Goal: Use online tool/utility: Utilize a website feature to perform a specific function

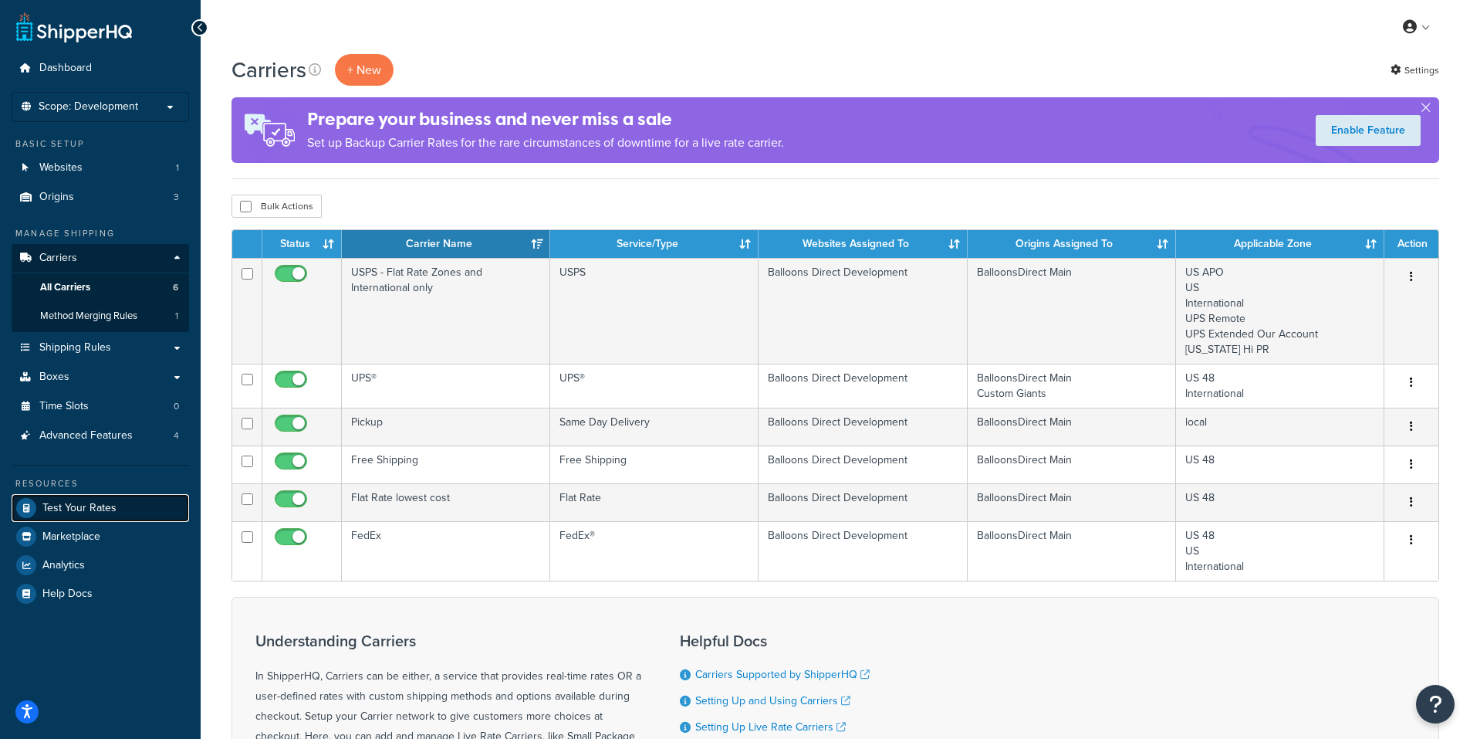
click at [84, 506] on span "Test Your Rates" at bounding box center [79, 508] width 74 height 13
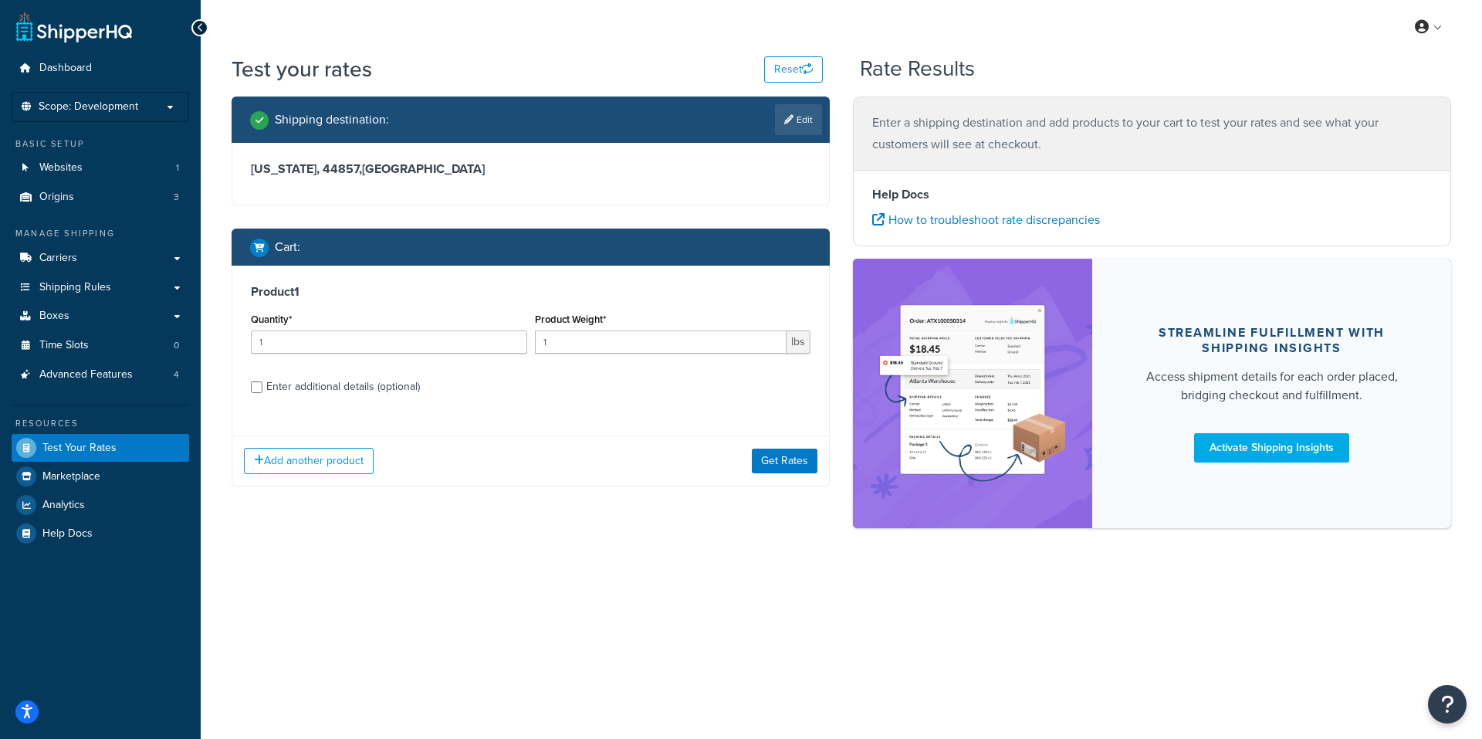
click at [793, 112] on link "Edit" at bounding box center [798, 119] width 47 height 31
select select "OH"
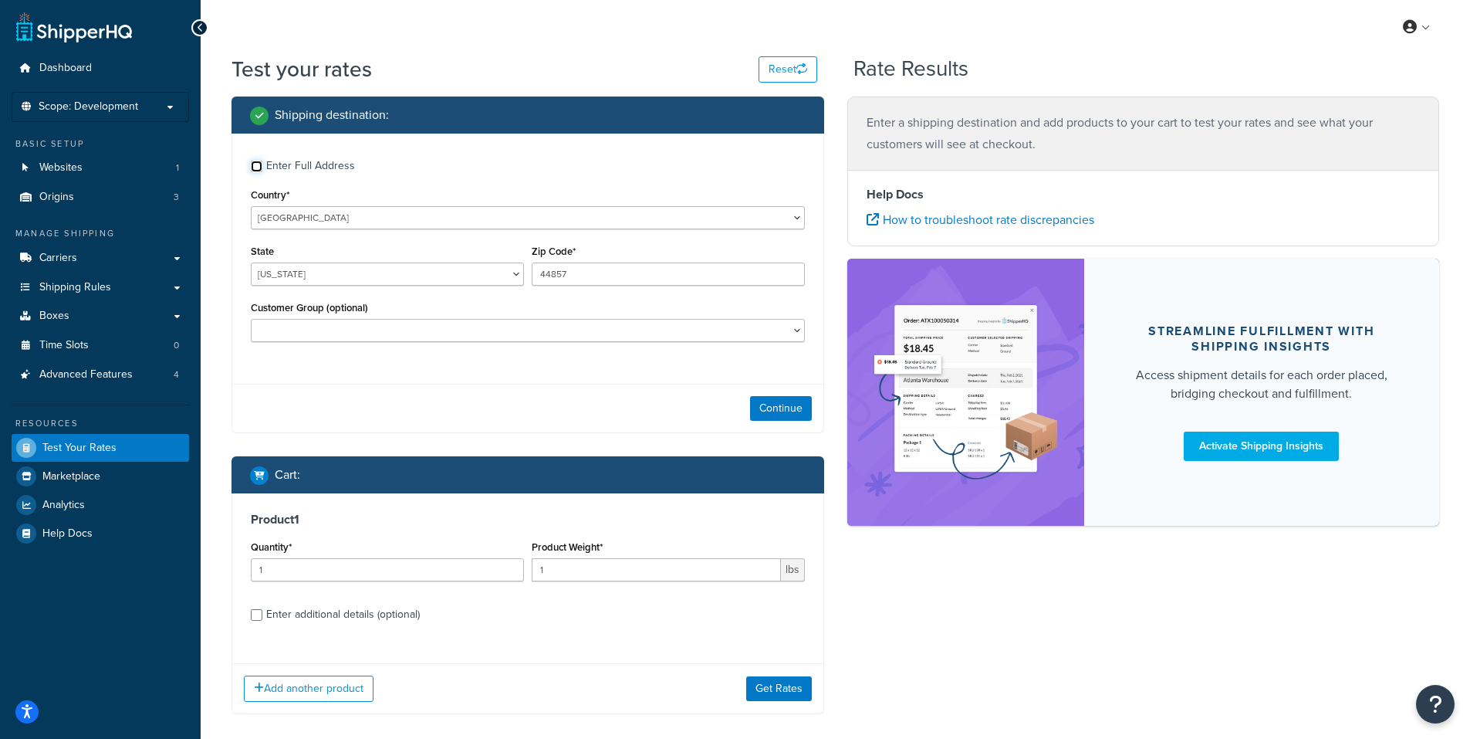
click at [259, 164] on input "Enter Full Address" at bounding box center [257, 167] width 12 height 12
checkbox input "true"
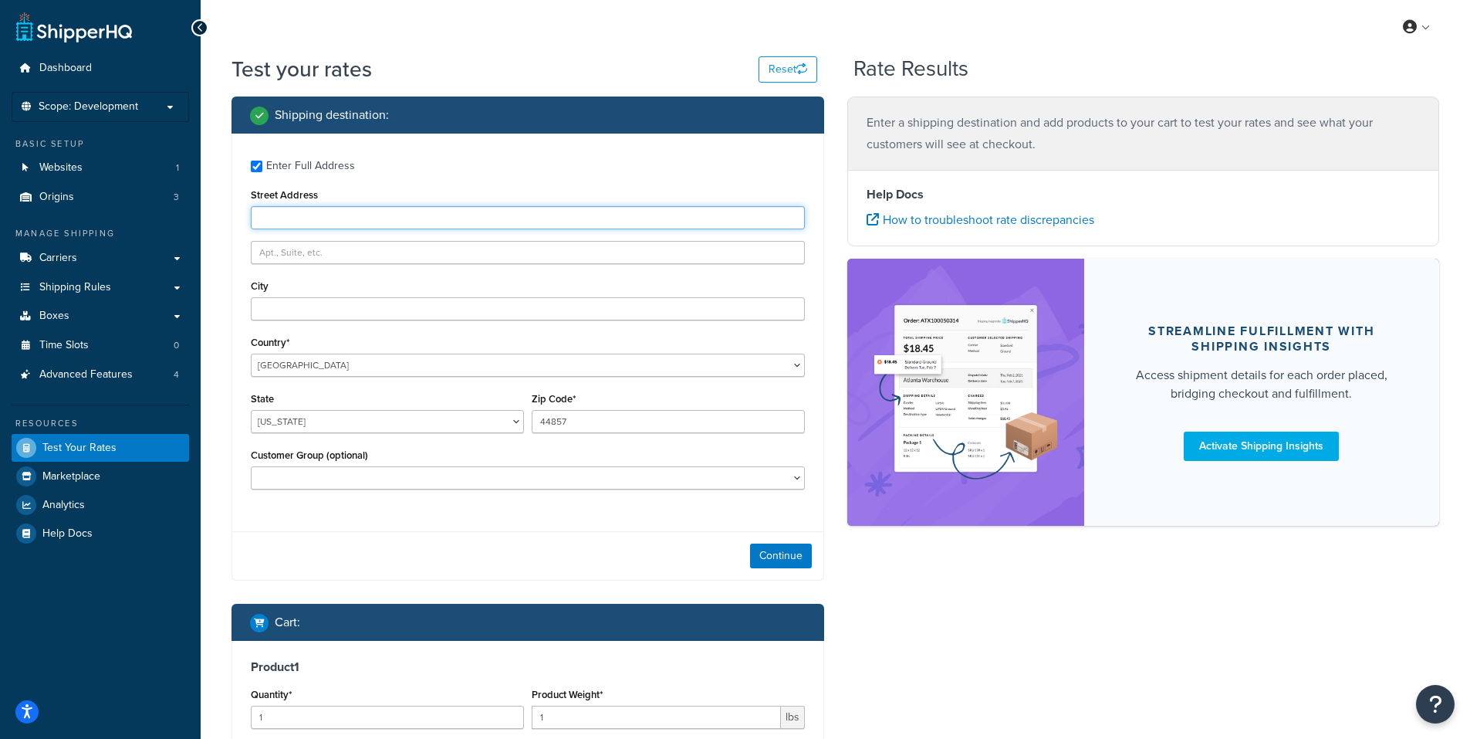
click at [327, 211] on input "Street Address" at bounding box center [528, 217] width 554 height 23
type input "55 newton st"
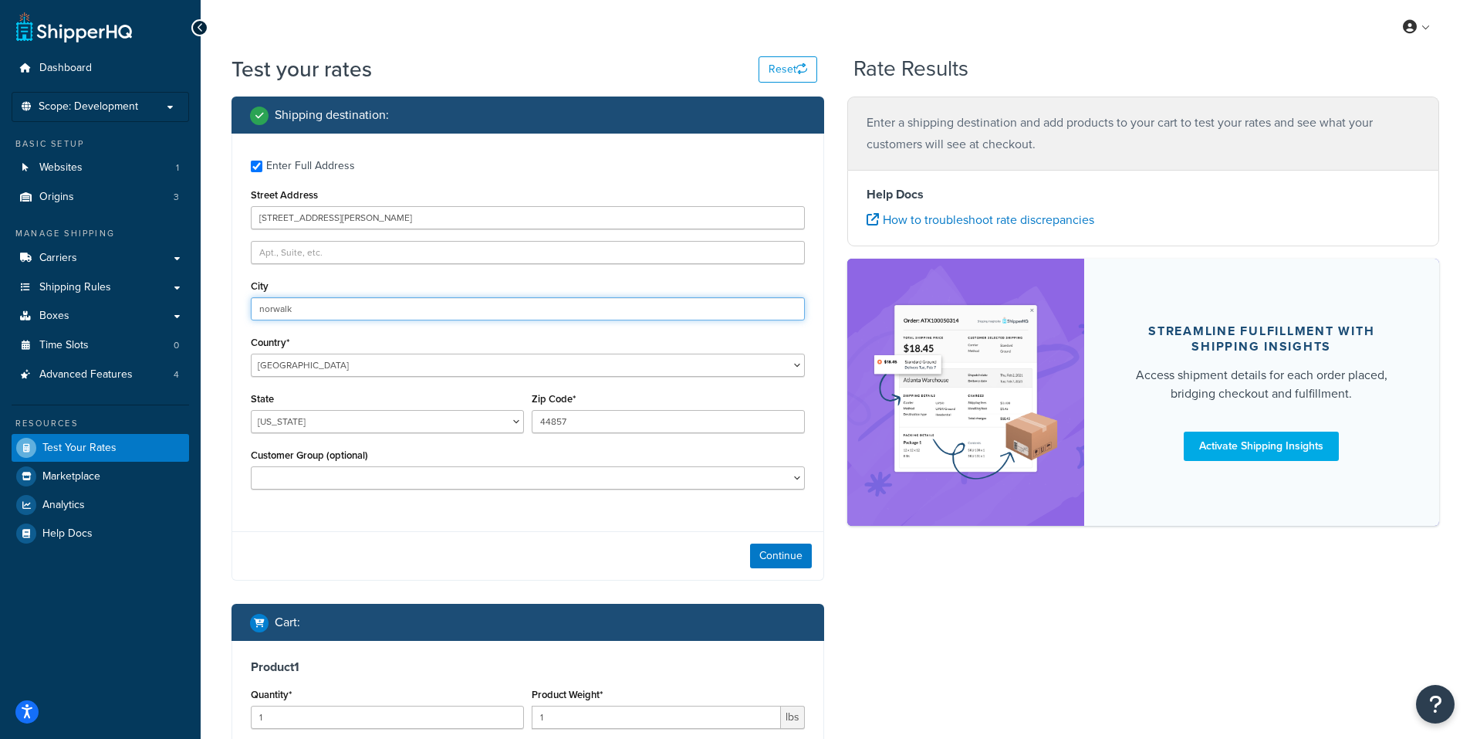
type input "norwalk"
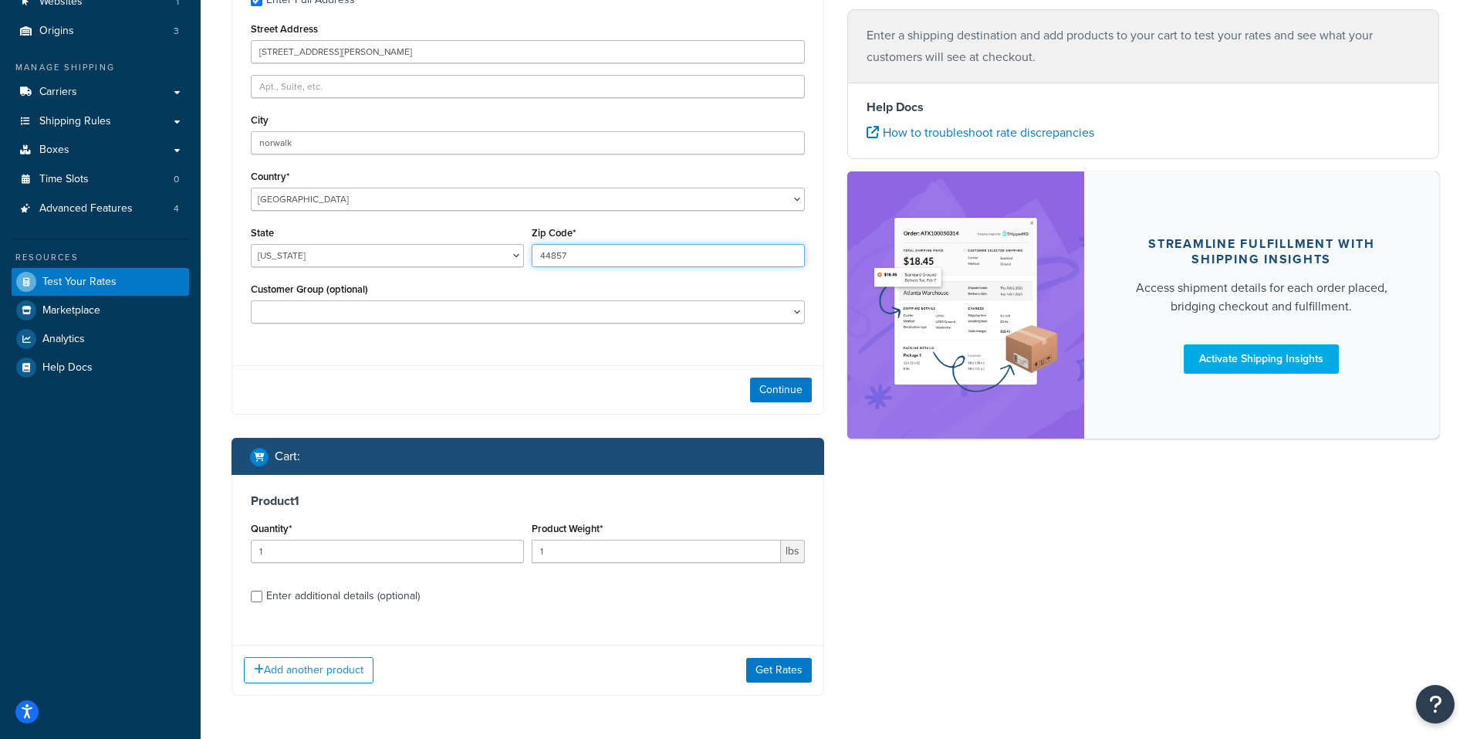
scroll to position [223, 0]
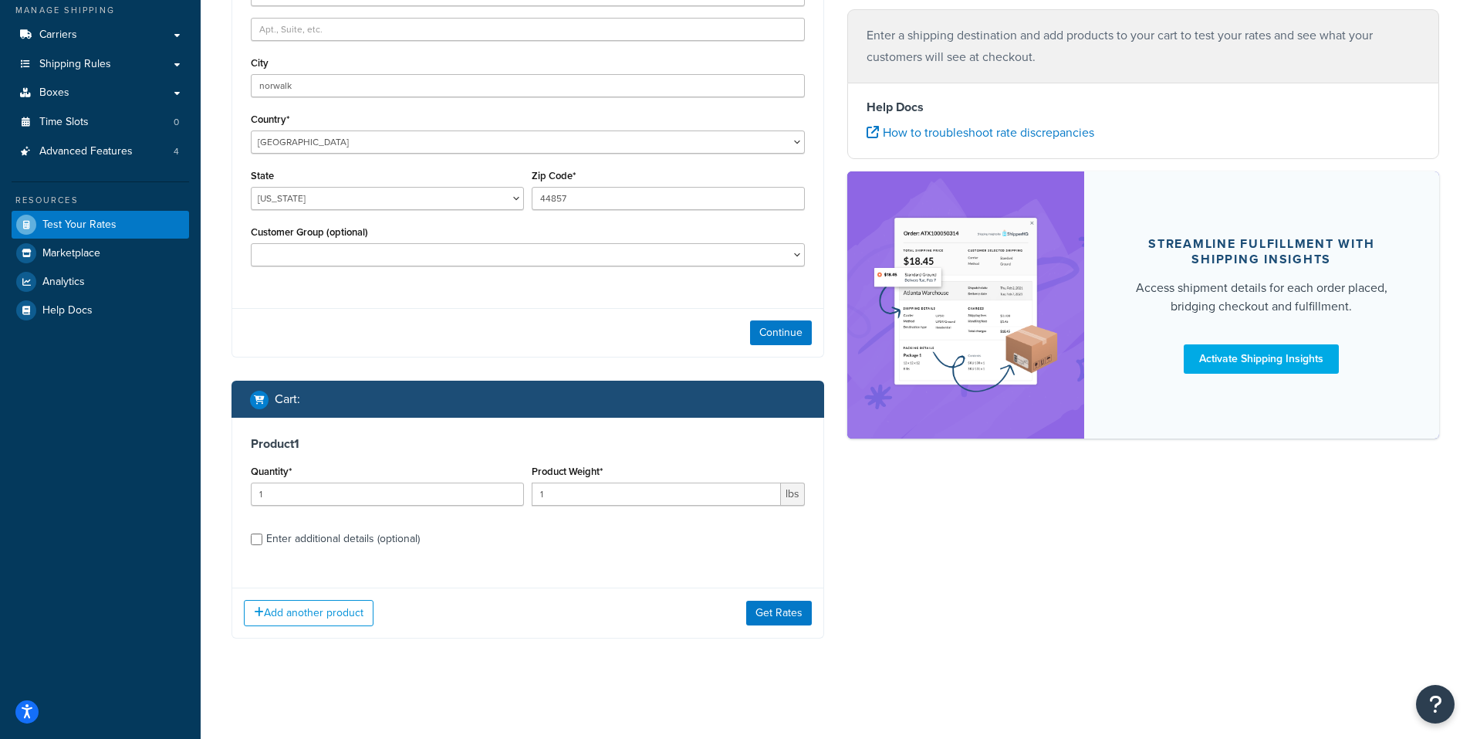
click at [314, 539] on div "Enter additional details (optional)" at bounding box center [343, 539] width 154 height 22
click at [262, 539] on input "Enter additional details (optional)" at bounding box center [257, 539] width 12 height 12
checkbox input "true"
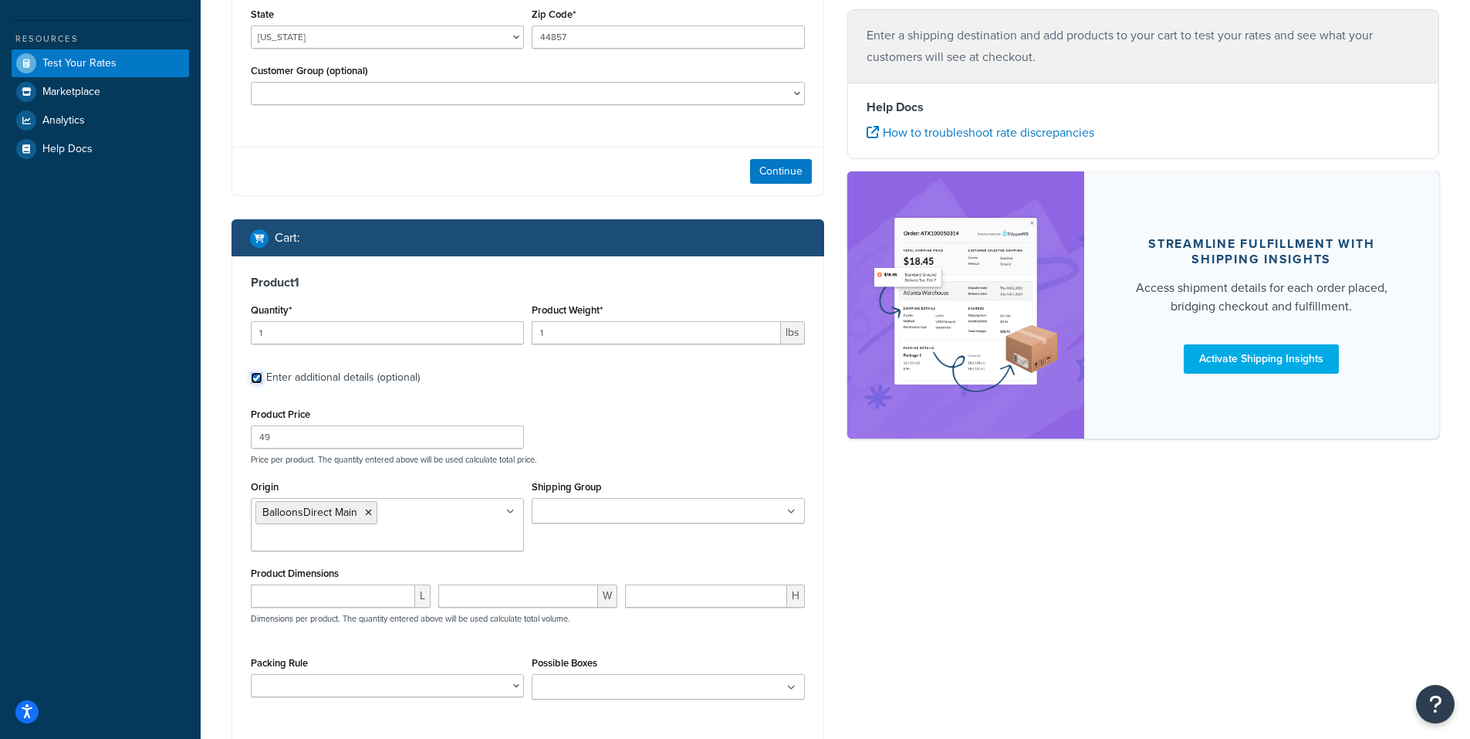
scroll to position [538, 0]
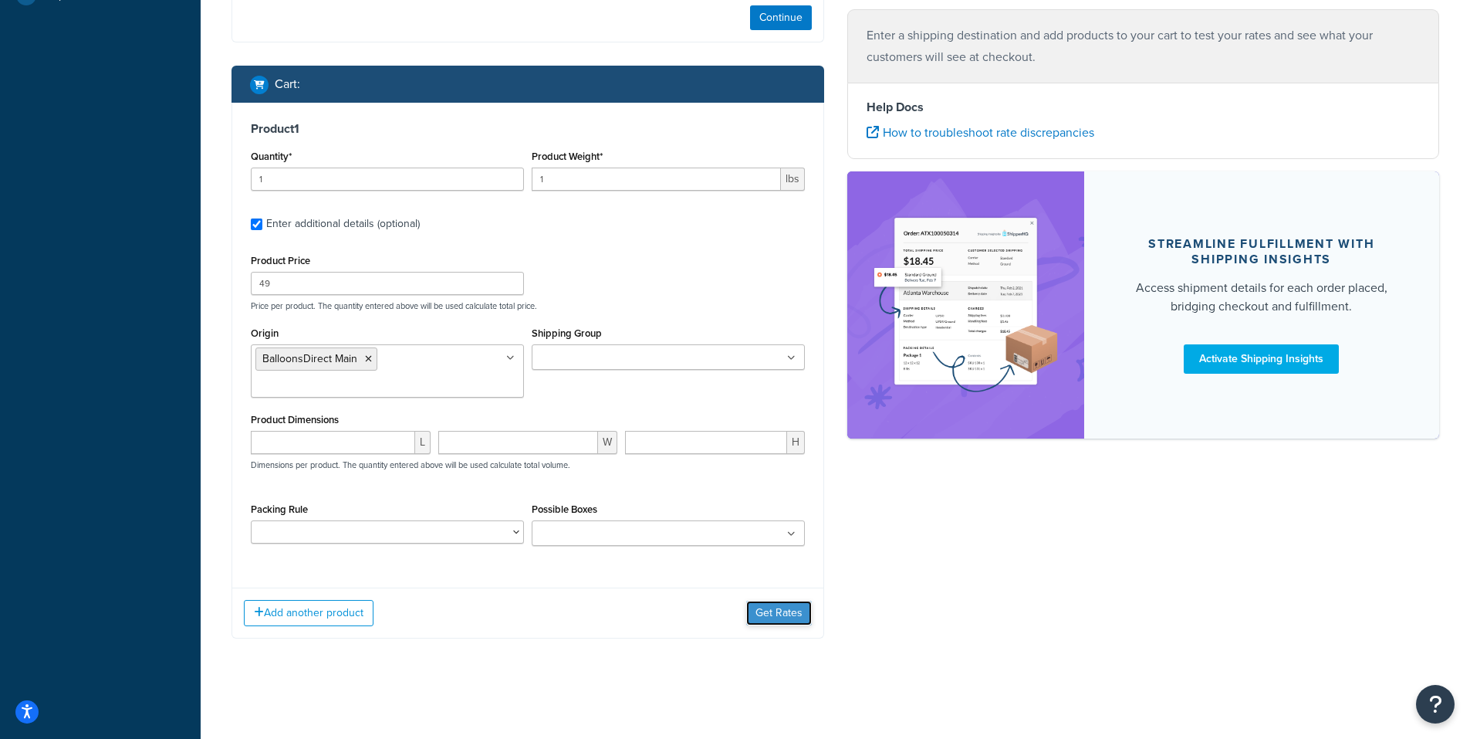
click at [783, 607] on button "Get Rates" at bounding box center [779, 613] width 66 height 25
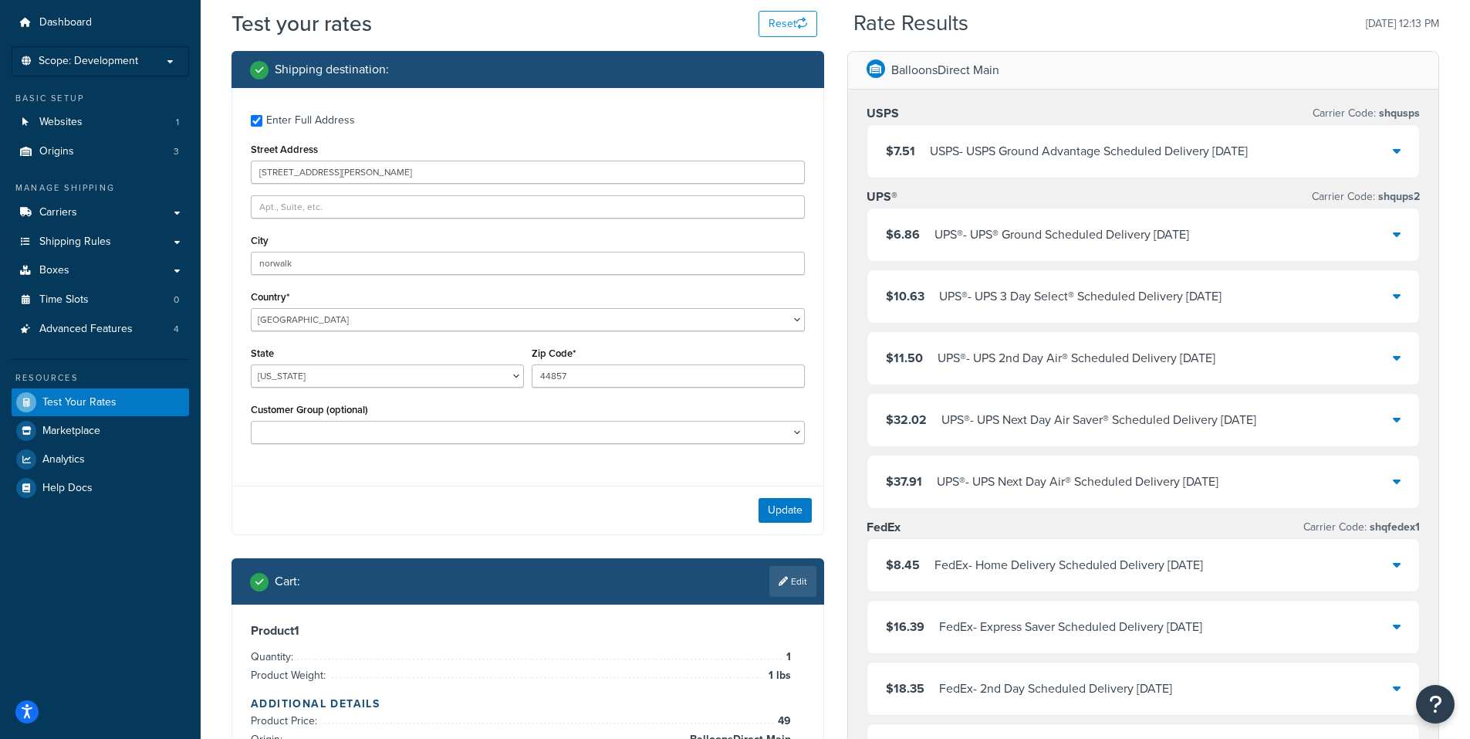
scroll to position [0, 0]
